Goal: Find specific page/section

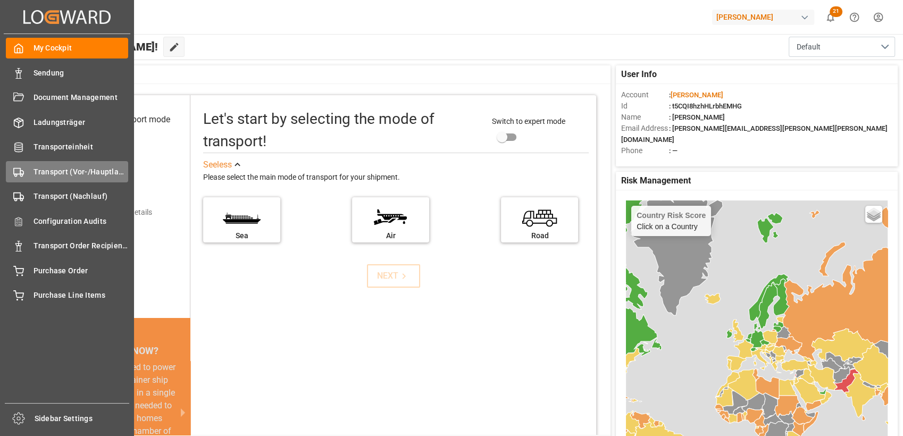
click at [27, 174] on div "Transport (Vor-/Hauptlauf) Transport (Vor-/Hauptlauf)" at bounding box center [67, 171] width 122 height 21
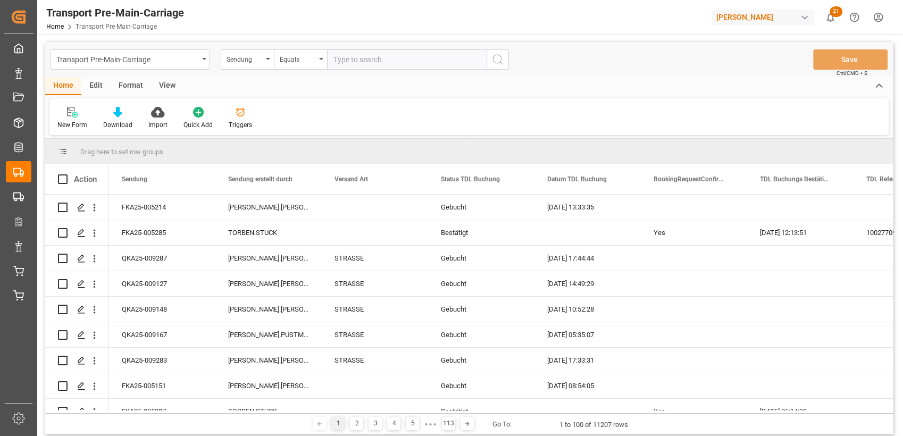
click at [124, 87] on div "Format" at bounding box center [131, 86] width 40 height 18
click at [66, 119] on div "Filter Rows" at bounding box center [72, 117] width 47 height 23
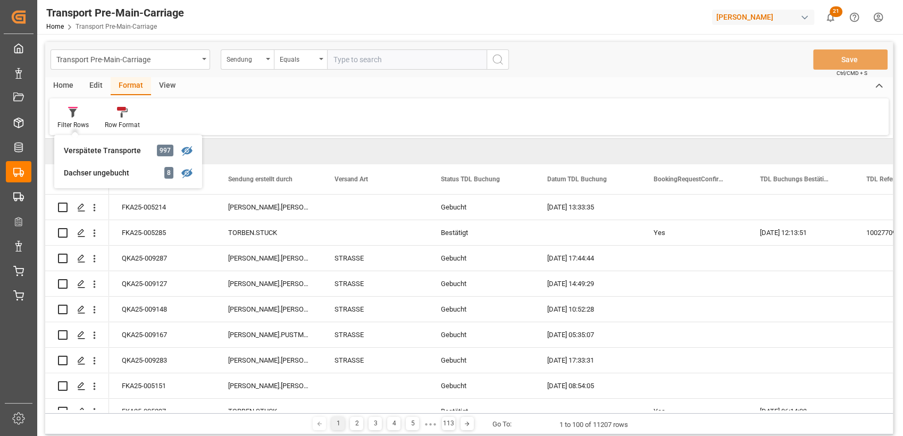
click at [88, 170] on div "Dachser ungebucht" at bounding box center [110, 172] width 93 height 11
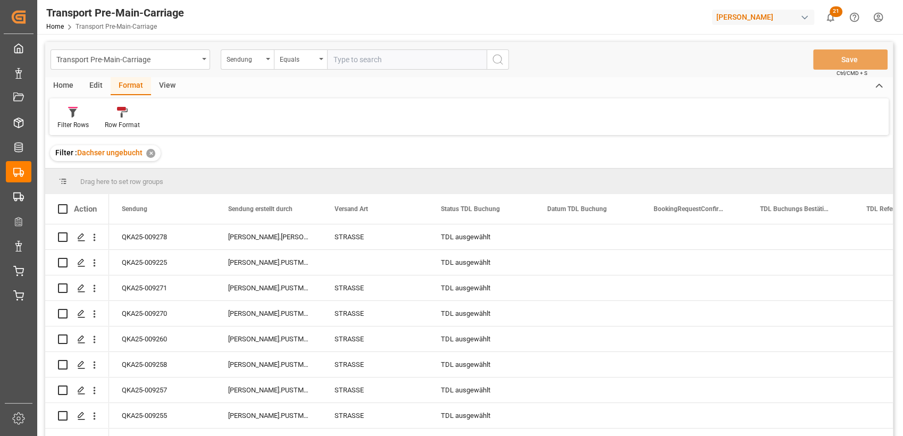
click at [169, 90] on div "View" at bounding box center [167, 86] width 32 height 18
click at [127, 108] on div at bounding box center [120, 111] width 53 height 11
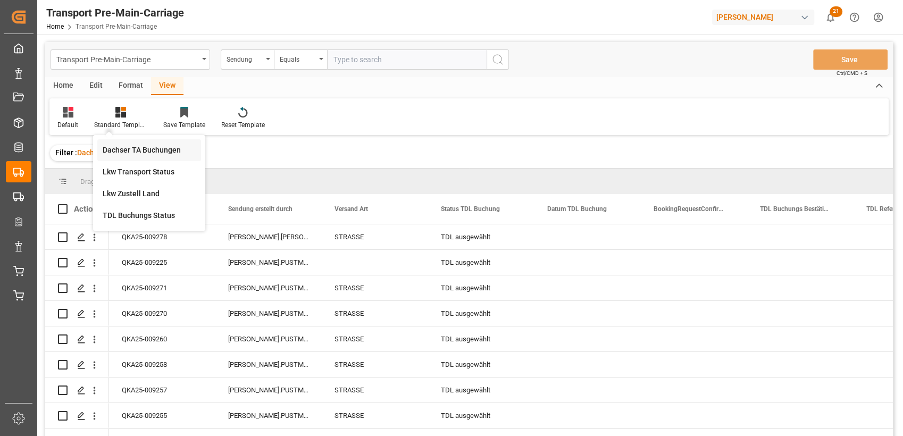
click at [131, 149] on div "Dachser TA Buchungen" at bounding box center [149, 150] width 93 height 11
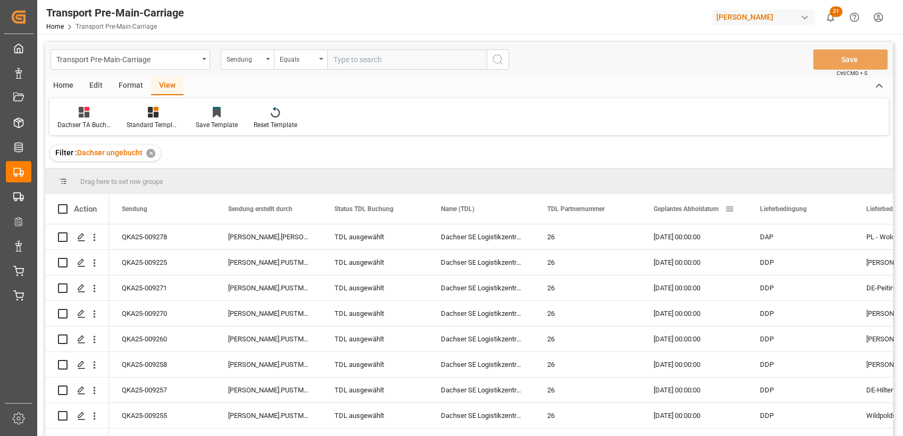
click at [689, 214] on div "Geplantes Abholdatum" at bounding box center [688, 209] width 71 height 30
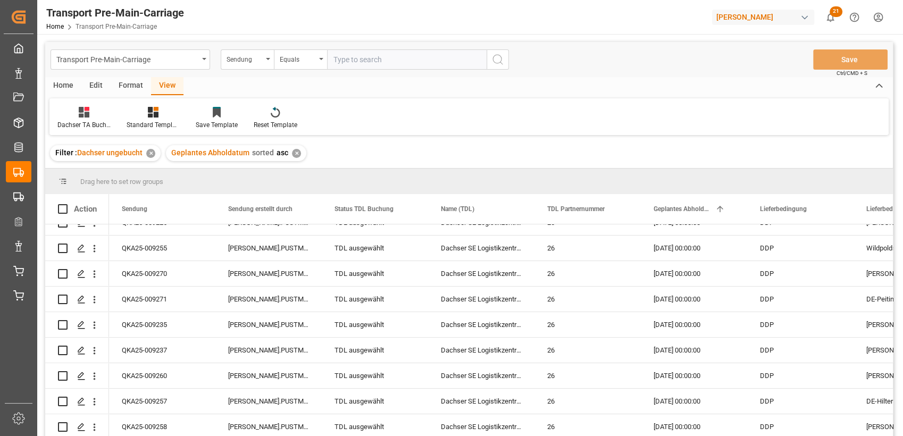
click at [70, 86] on div "Home" at bounding box center [63, 86] width 36 height 18
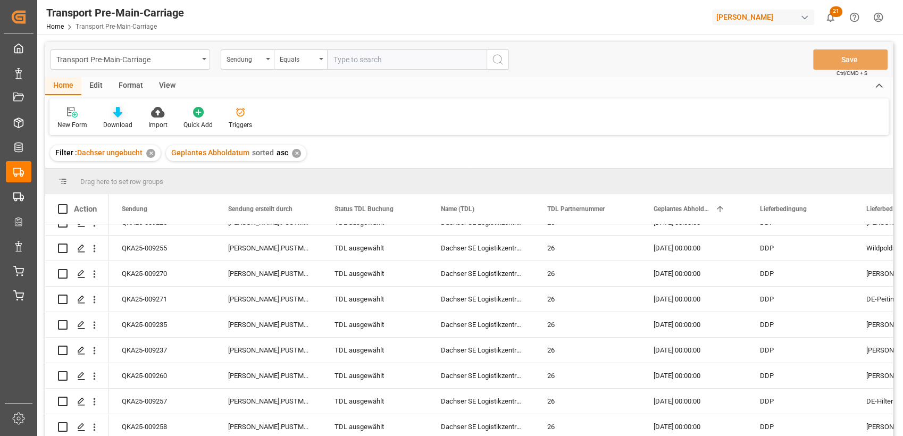
click at [115, 117] on icon at bounding box center [117, 112] width 9 height 11
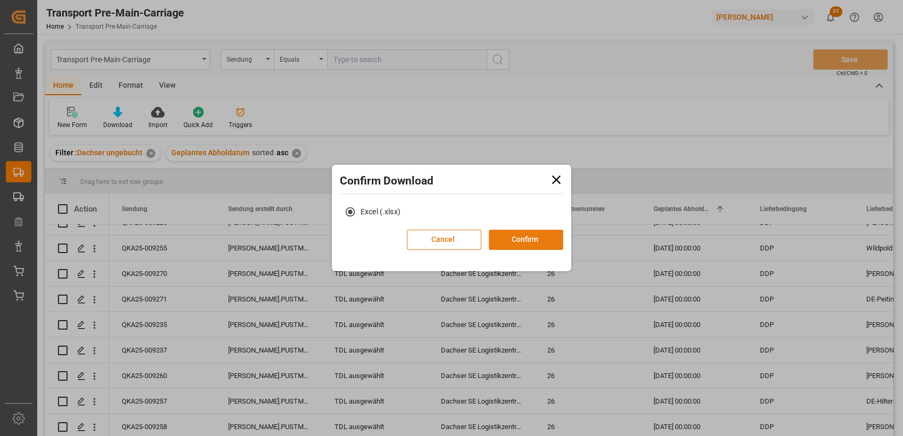
click at [522, 233] on button "Confirm" at bounding box center [526, 240] width 74 height 20
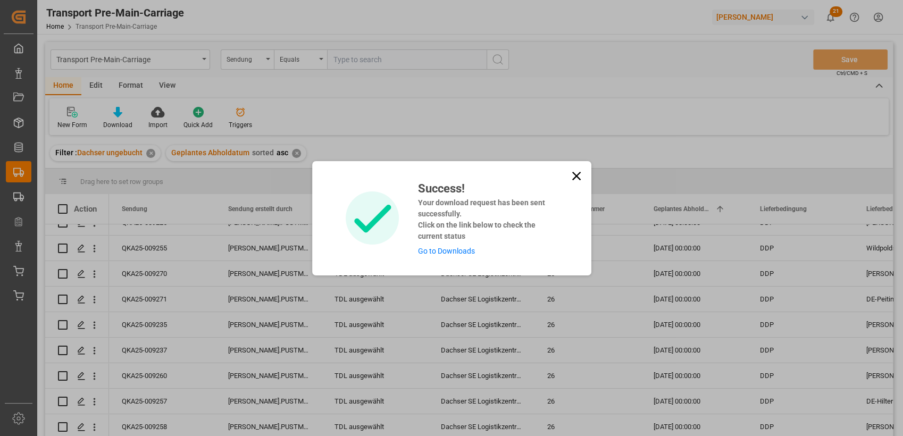
click at [570, 176] on icon at bounding box center [576, 176] width 15 height 15
